Goal: Download file/media

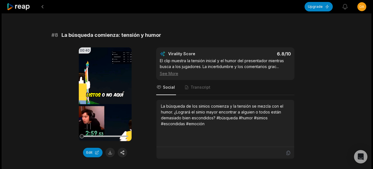
scroll to position [1173, 0]
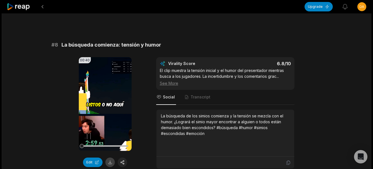
click at [112, 158] on button at bounding box center [109, 162] width 9 height 9
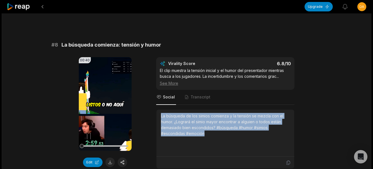
drag, startPoint x: 159, startPoint y: 110, endPoint x: 220, endPoint y: 127, distance: 63.8
click at [220, 127] on div "La búsqueda de los simios comienza y la tensión se mezcla con el humor. ¿Lograr…" at bounding box center [225, 133] width 138 height 47
copy div "La búsqueda de los simios comienza y la tensión se mezcla con el humor. ¿Lograr…"
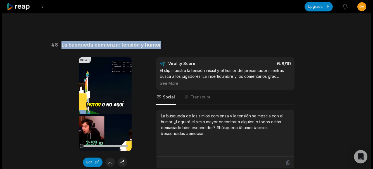
drag, startPoint x: 163, startPoint y: 39, endPoint x: 59, endPoint y: 37, distance: 104.4
click at [57, 41] on div "# 8 La búsqueda comienza: tensión y humor" at bounding box center [186, 45] width 270 height 8
copy div "La búsqueda comienza: tensión y humor"
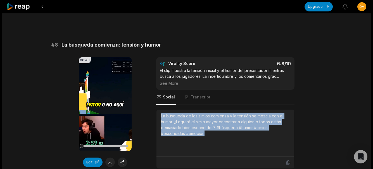
drag, startPoint x: 160, startPoint y: 107, endPoint x: 214, endPoint y: 129, distance: 58.6
click at [214, 129] on div "La búsqueda de los simios comienza y la tensión se mezcla con el humor. ¿Lograr…" at bounding box center [225, 133] width 138 height 47
copy div "La búsqueda de los simios comienza y la tensión se mezcla con el humor. ¿Lograr…"
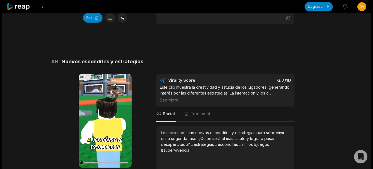
scroll to position [1340, 0]
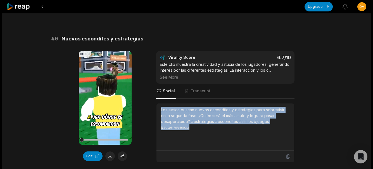
drag, startPoint x: 159, startPoint y: 105, endPoint x: 195, endPoint y: 123, distance: 40.3
click at [195, 123] on div "Los simios buscan nuevos escondites y estrategias para sobrevivir en la segunda…" at bounding box center [225, 127] width 138 height 47
copy div "Los simios buscan nuevos escondites y estrategias para sobrevivir en la segunda…"
click at [111, 152] on button at bounding box center [109, 156] width 9 height 9
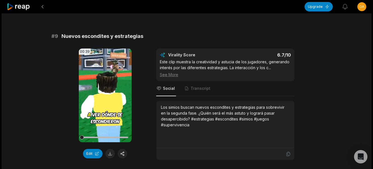
scroll to position [1340, 0]
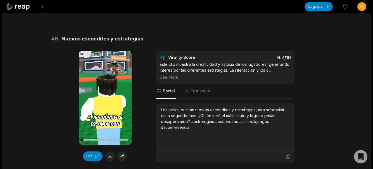
click at [145, 36] on div "# 9 Nuevos escondites y estrategias" at bounding box center [186, 39] width 270 height 8
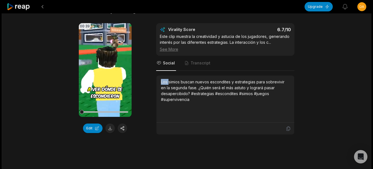
drag, startPoint x: 166, startPoint y: 73, endPoint x: 168, endPoint y: 77, distance: 5.0
click at [168, 77] on div "Virality Score 6.7 /10 Este clip muestra la creatividad y astucia de los jugado…" at bounding box center [225, 79] width 138 height 112
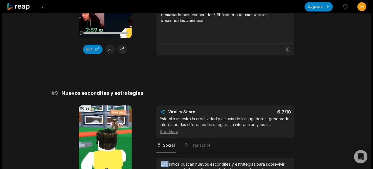
scroll to position [1284, 0]
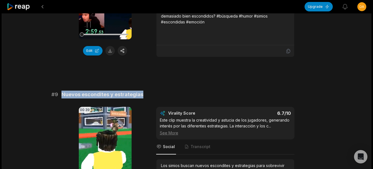
drag, startPoint x: 141, startPoint y: 89, endPoint x: 58, endPoint y: 90, distance: 82.7
click at [60, 91] on div "# 9 Nuevos escondites y estrategias" at bounding box center [186, 95] width 270 height 8
copy span "Nuevos escondites y estrategias"
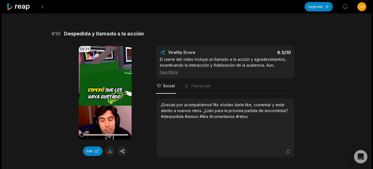
scroll to position [1531, 0]
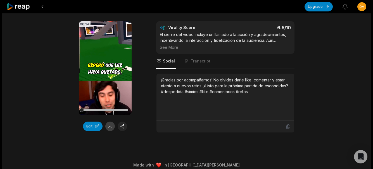
click at [112, 122] on button at bounding box center [109, 126] width 9 height 9
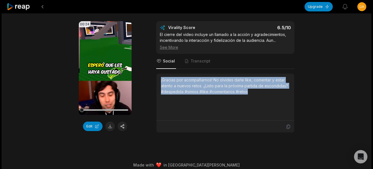
drag, startPoint x: 163, startPoint y: 75, endPoint x: 263, endPoint y: 95, distance: 101.7
click at [263, 95] on div "¡Gracias por acompañarnos! No olvides darle like, comentar y estar atento a nue…" at bounding box center [225, 97] width 129 height 40
copy div "¡Gracias por acompañarnos! No olvides darle like, comentar y estar atento a nue…"
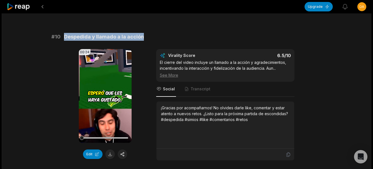
drag, startPoint x: 142, startPoint y: 31, endPoint x: 64, endPoint y: 32, distance: 78.8
click at [64, 33] on div "# 10 Despedida y llamado a la acción" at bounding box center [186, 37] width 270 height 8
copy span "Despedida y llamado a la acción"
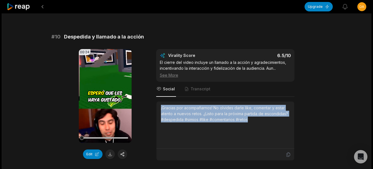
drag, startPoint x: 159, startPoint y: 103, endPoint x: 259, endPoint y: 117, distance: 101.2
click at [259, 117] on div "¡Gracias por acompañarnos! No olvides darle like, comentar y estar atento a nue…" at bounding box center [225, 125] width 138 height 47
copy div "¡Gracias por acompañarnos! No olvides darle like, comentar y estar atento a nue…"
